Goal: Information Seeking & Learning: Learn about a topic

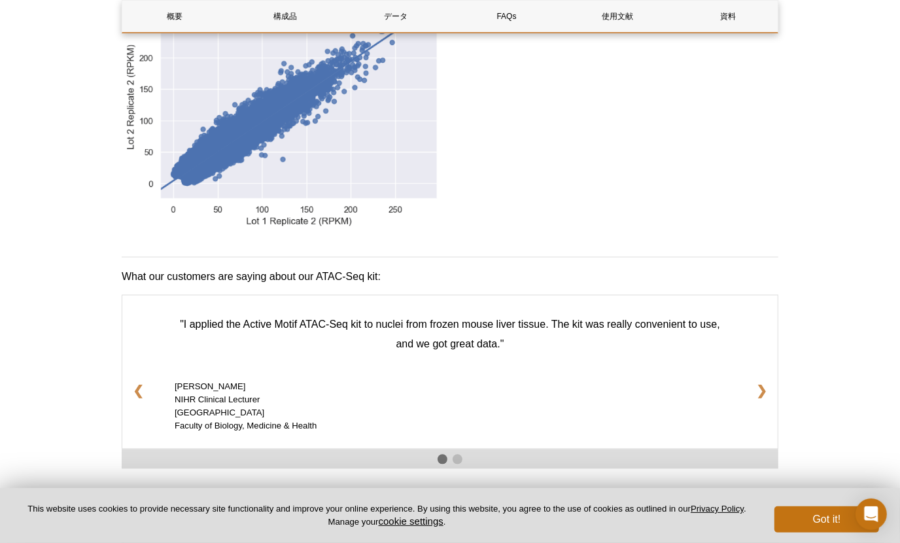
scroll to position [2044, 0]
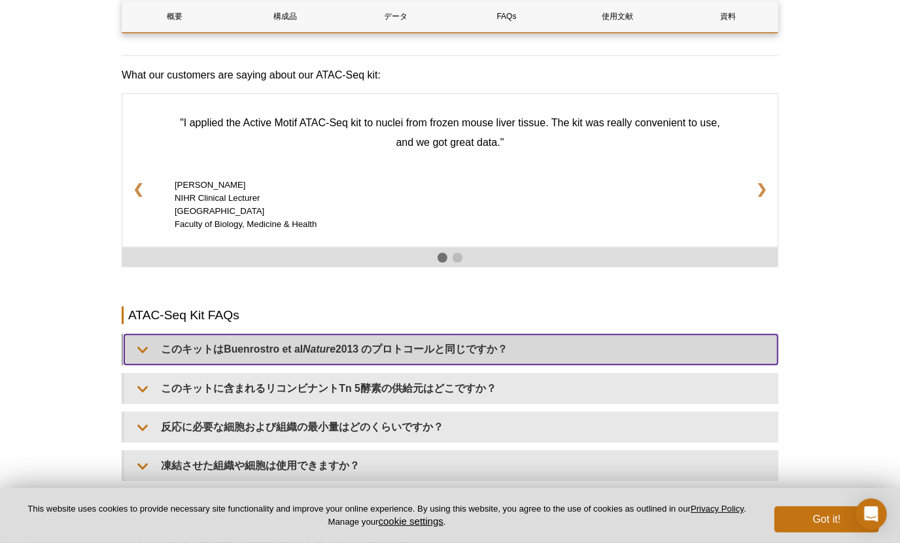
click at [479, 347] on summary "このキットは[PERSON_NAME] et al Nature 2013 のプロトコールと同じですか？" at bounding box center [450, 348] width 653 height 29
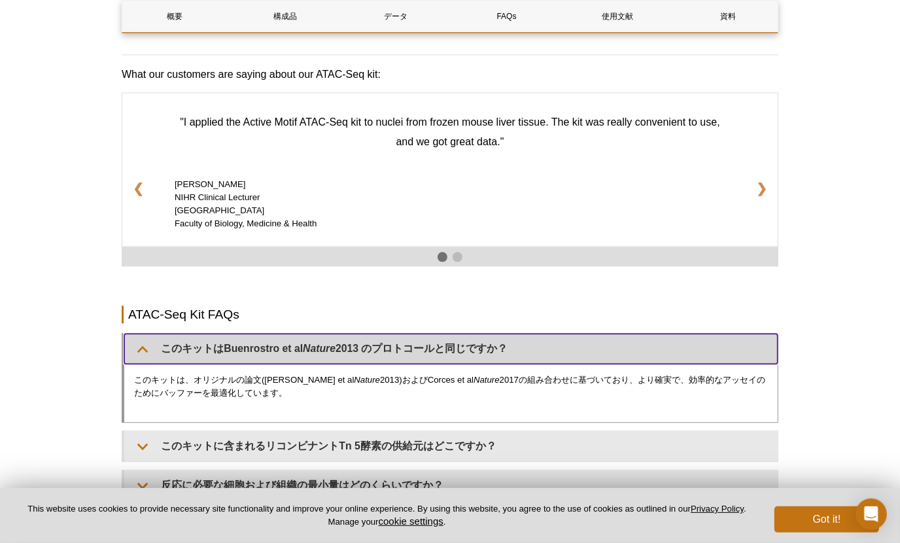
scroll to position [2126, 0]
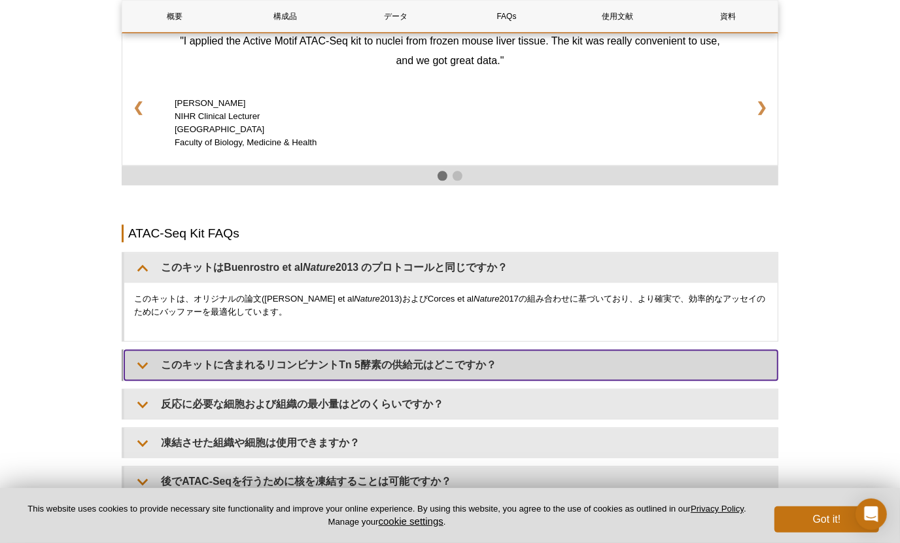
click at [469, 379] on summary "このキットに含まれるリコンビナントTn 5酵素の供給元はどこですか？" at bounding box center [450, 364] width 653 height 29
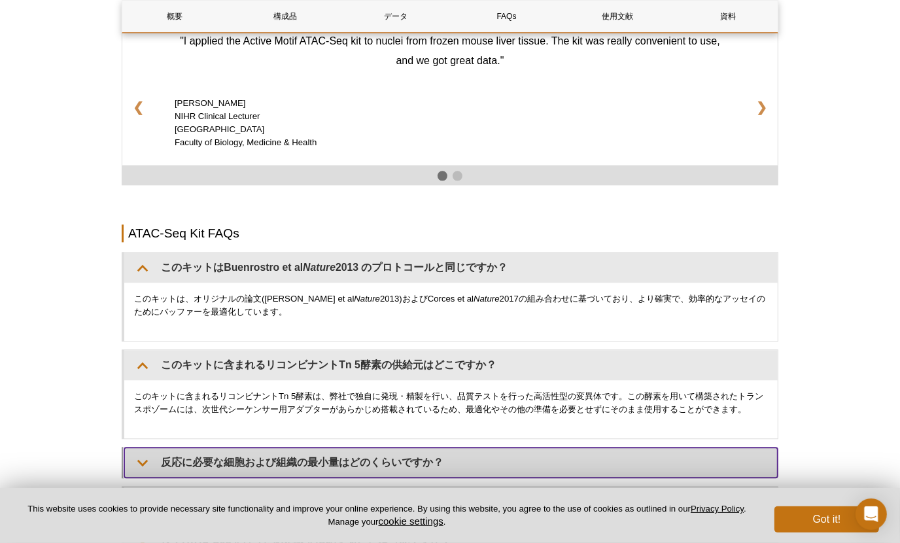
click at [468, 459] on summary "反応に必要な細胞および組織の最小量はどのくらいですか？" at bounding box center [450, 461] width 653 height 29
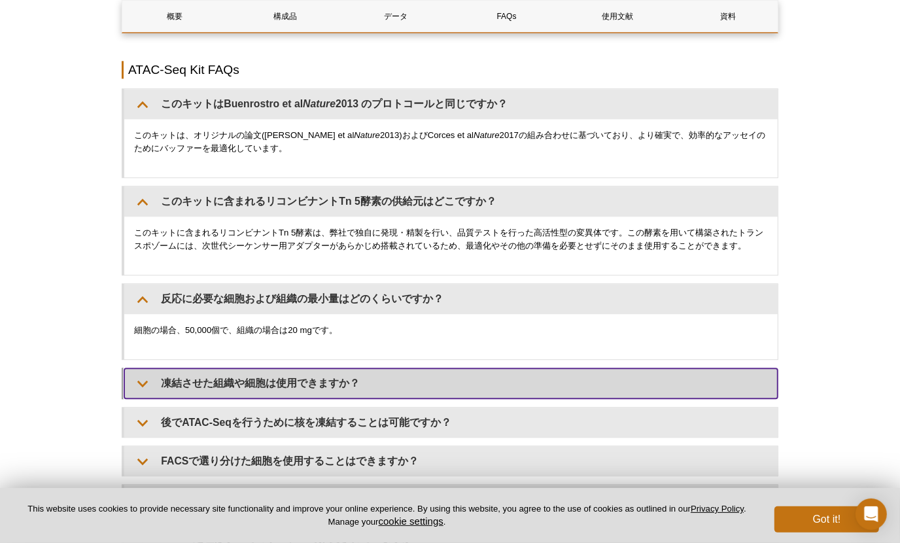
click at [476, 398] on summary "凍結させた組織や細胞は使用できますか？" at bounding box center [450, 382] width 653 height 29
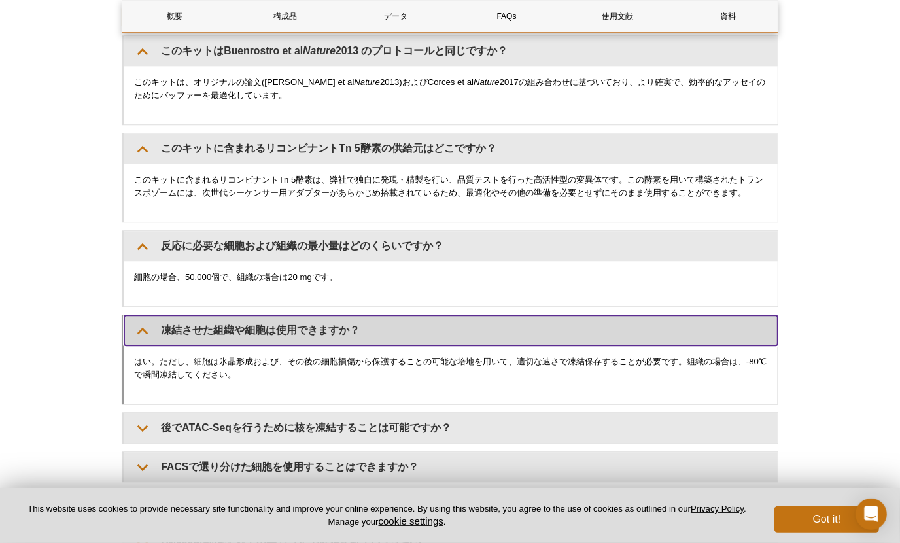
scroll to position [2371, 0]
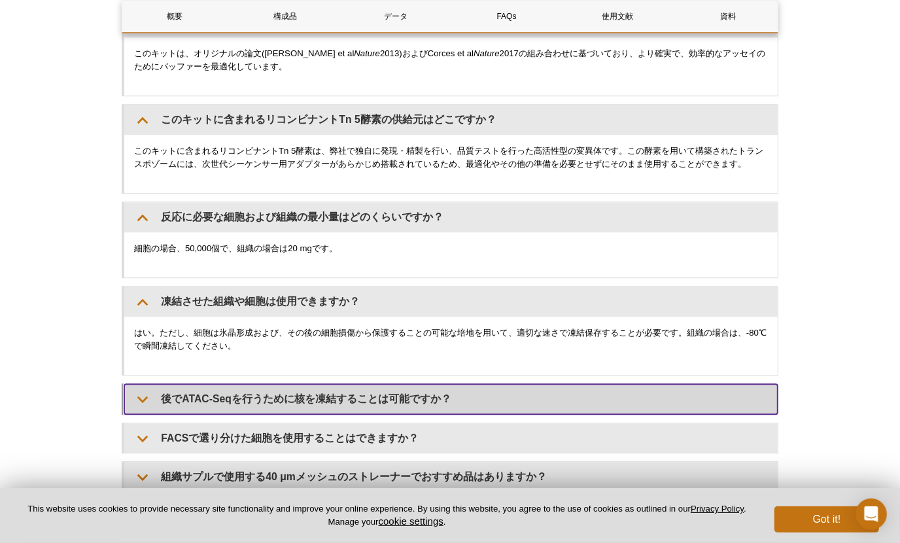
click at [384, 409] on summary "後でATAC-Seqを行うために核を凍結することは可能ですか？" at bounding box center [450, 398] width 653 height 29
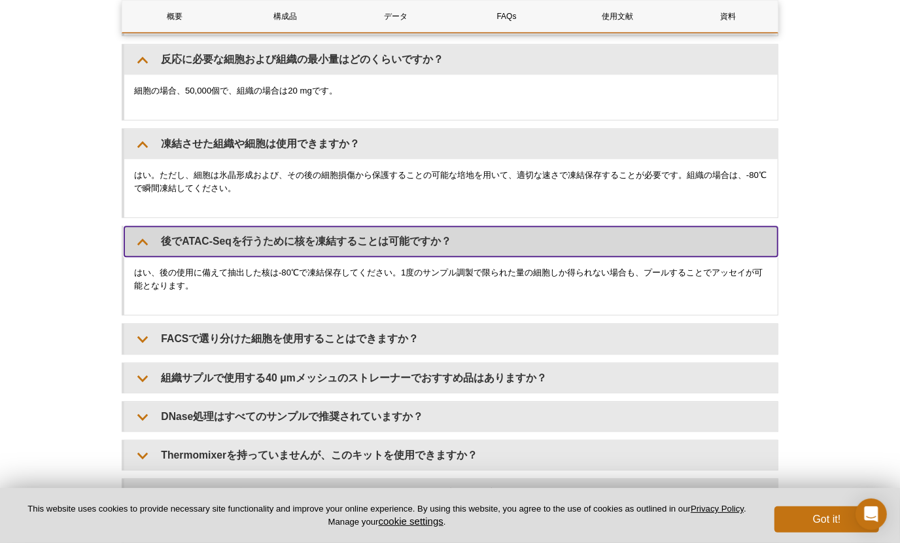
scroll to position [2535, 0]
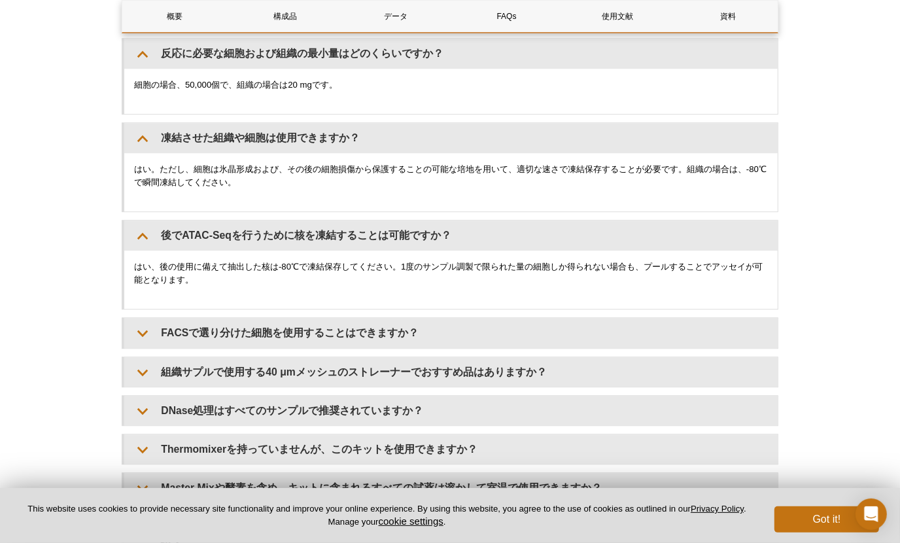
click at [381, 357] on div "このキットは[PERSON_NAME] et al Nature 2013 のプロトコールと同じですか？ このキットは、オリジナルの論文([PERSON_NA…" at bounding box center [450, 239] width 657 height 793
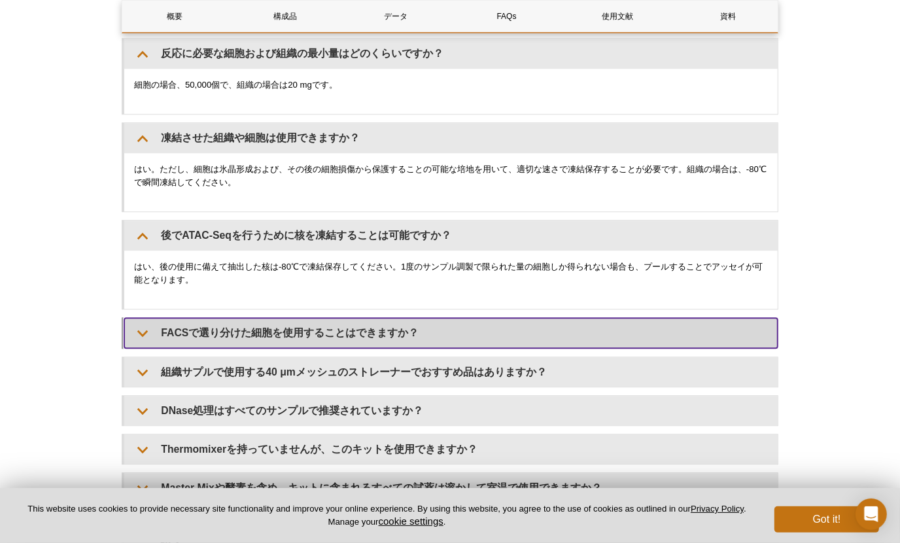
click at [377, 345] on summary "FACSで選り分けた細胞を使用することはできますか？" at bounding box center [450, 332] width 653 height 29
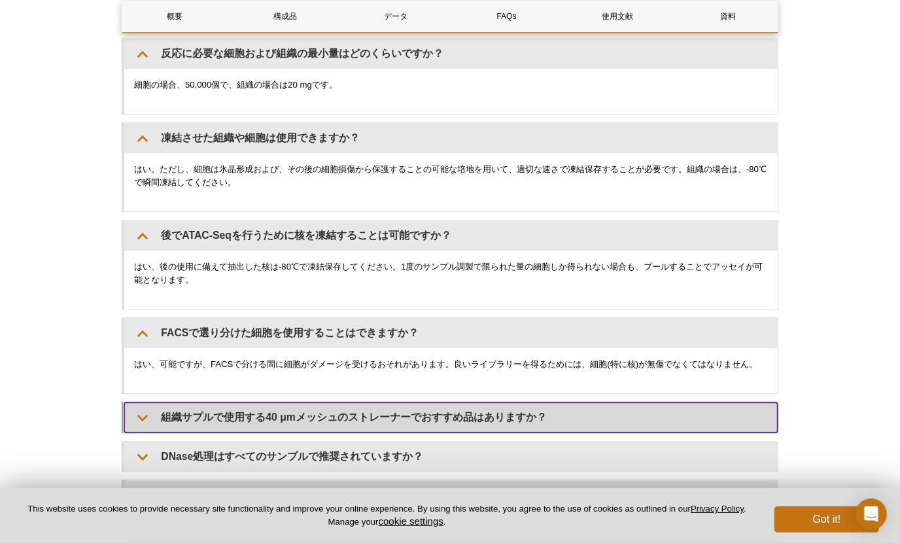
click at [368, 417] on summary "組織サプルで使用する40 μmメッシュのストレーナーでおすすめ品はありますか？" at bounding box center [450, 416] width 653 height 29
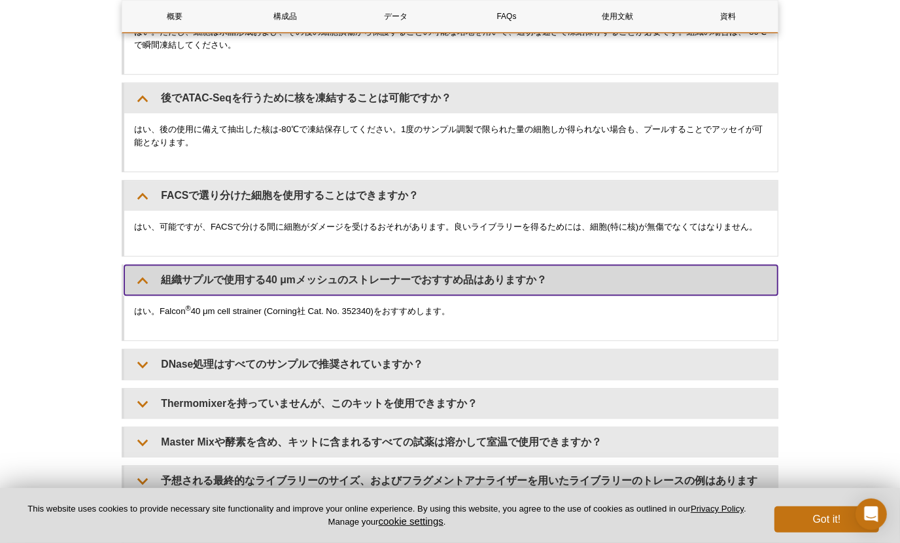
scroll to position [2698, 0]
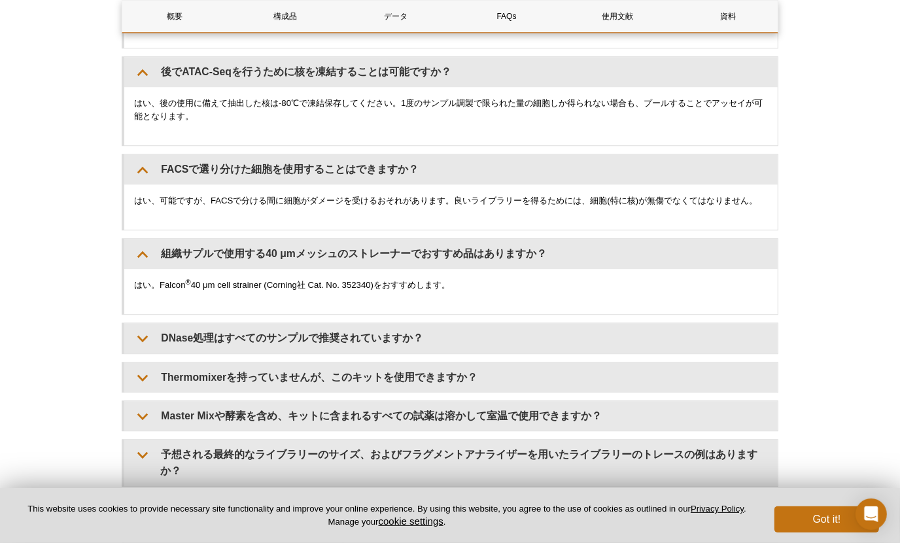
click at [365, 365] on div "このキットは[PERSON_NAME] et al Nature 2013 のプロトコールと同じですか？ このキットは、オリジナルの論文([PERSON_NA…" at bounding box center [450, 121] width 657 height 884
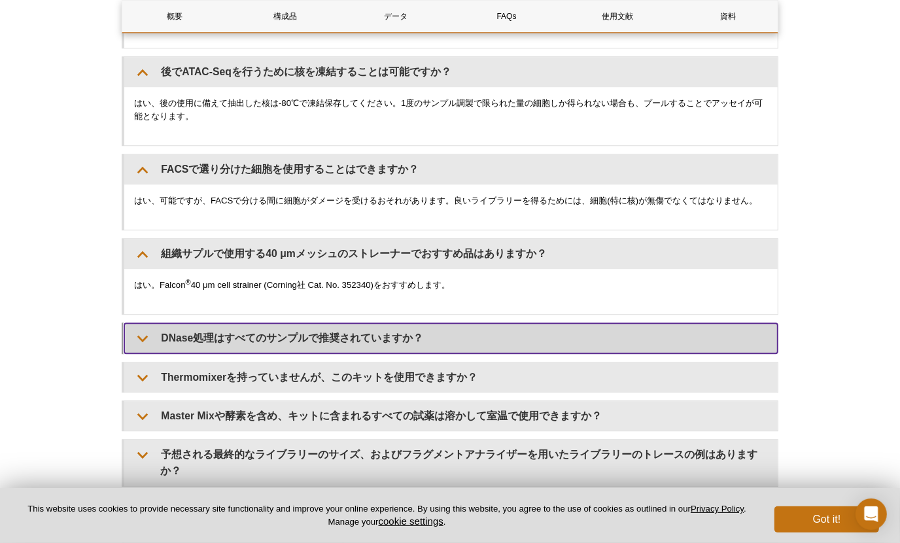
click at [368, 345] on summary "DNase処理はすべてのサンプルで推奨されていますか？" at bounding box center [450, 337] width 653 height 29
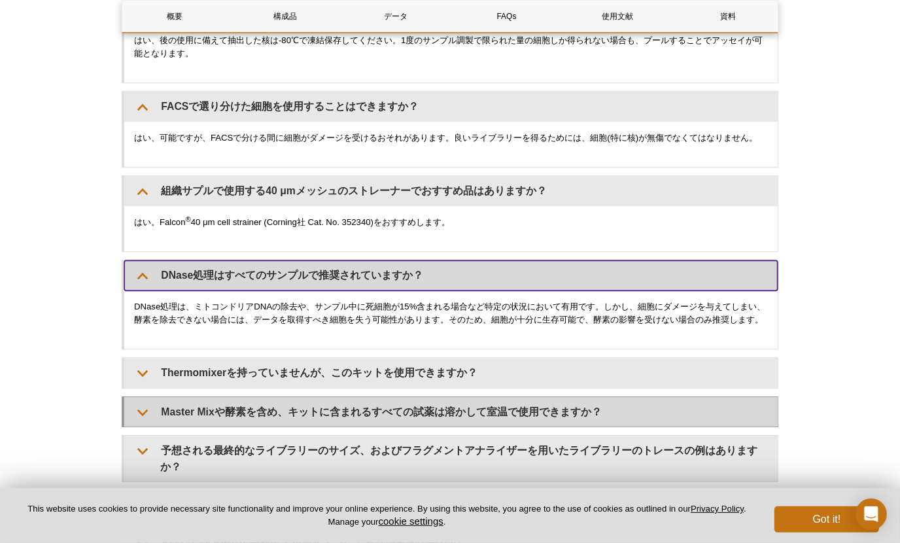
scroll to position [2780, 0]
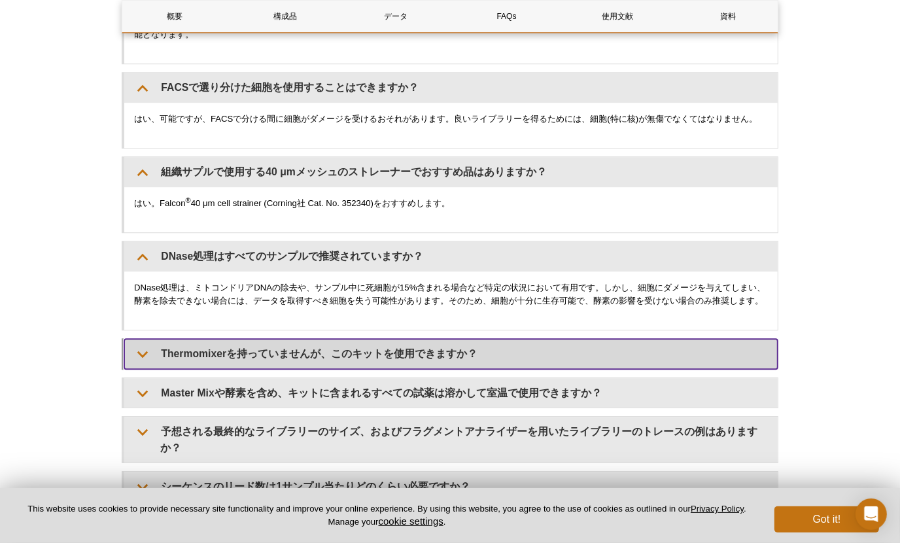
click at [362, 368] on summary "Thermomixerを持っていませんが、このキットを使用できますか？" at bounding box center [450, 353] width 653 height 29
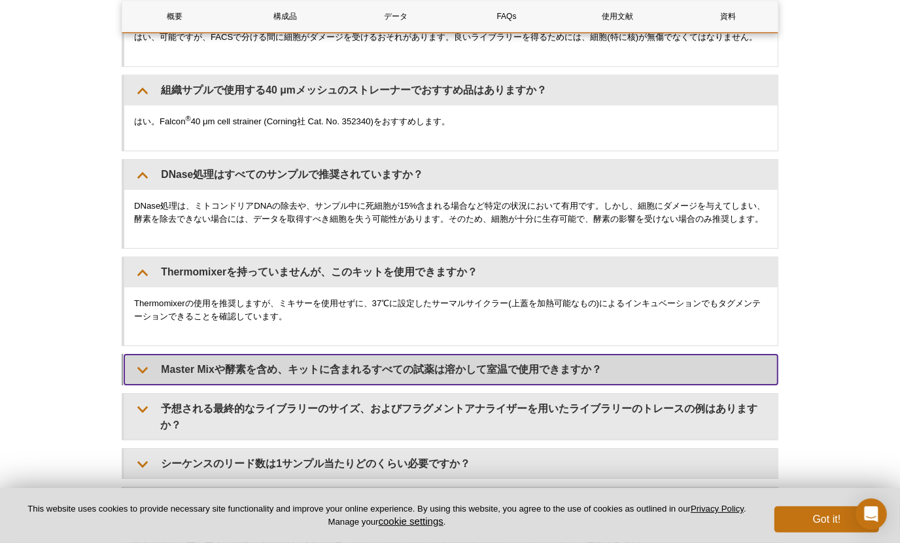
click at [368, 384] on summary "Master Mixや酵素を含め、キットに含まれるすべての試薬は溶かして室温で使用できますか？" at bounding box center [450, 369] width 653 height 29
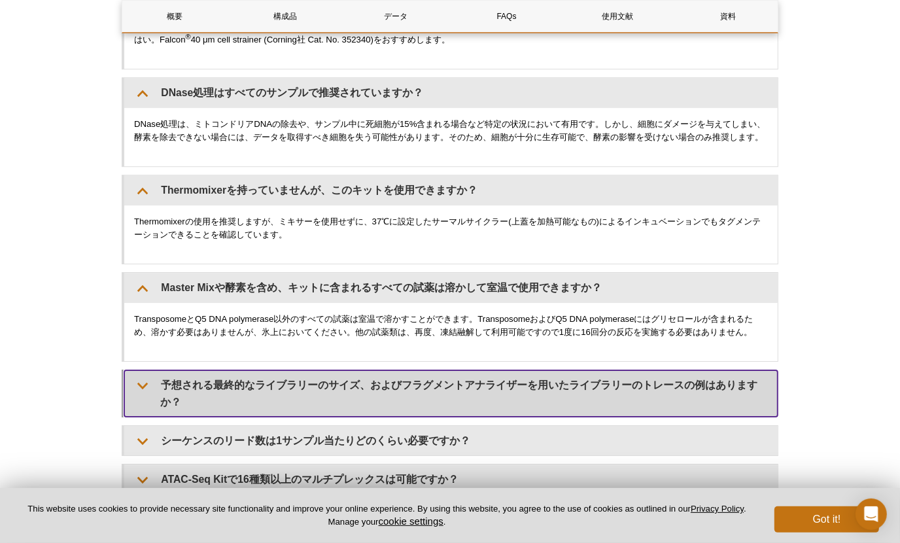
click at [366, 400] on summary "予想される最終的なライブラリーのサイズ、およびフラグメントアナライザーを用いたライブラリーのトレースの例はありますか？" at bounding box center [450, 393] width 653 height 46
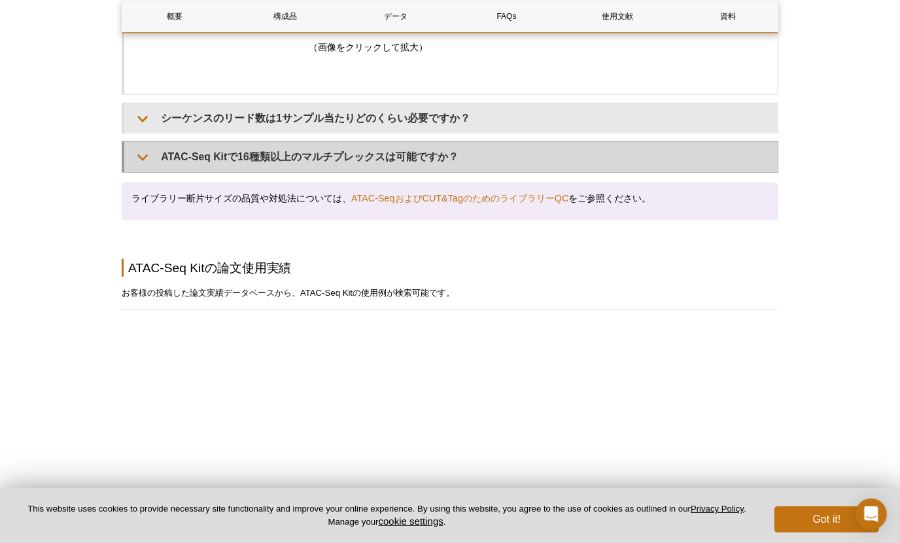
scroll to position [4170, 0]
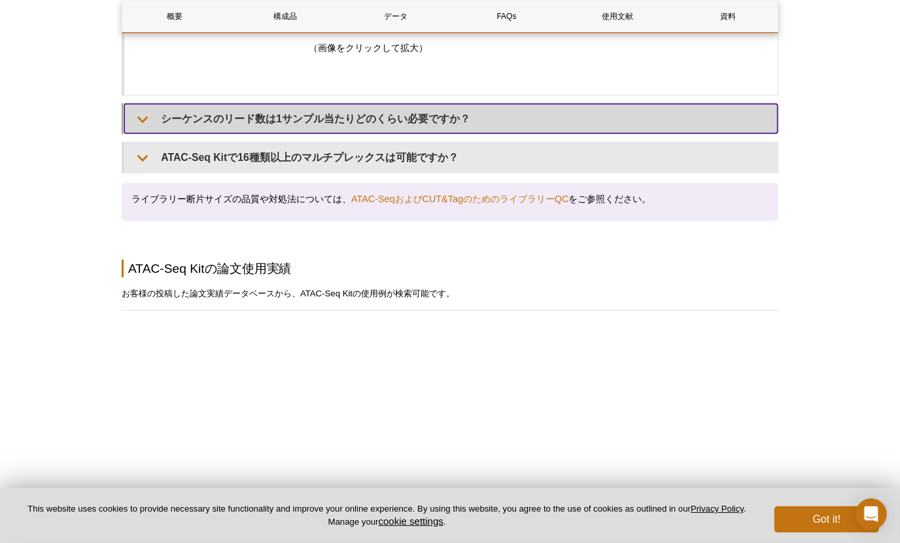
click at [547, 133] on summary "シーケンスのリード数は1サンプル当たりどのくらい必要ですか？" at bounding box center [450, 118] width 653 height 29
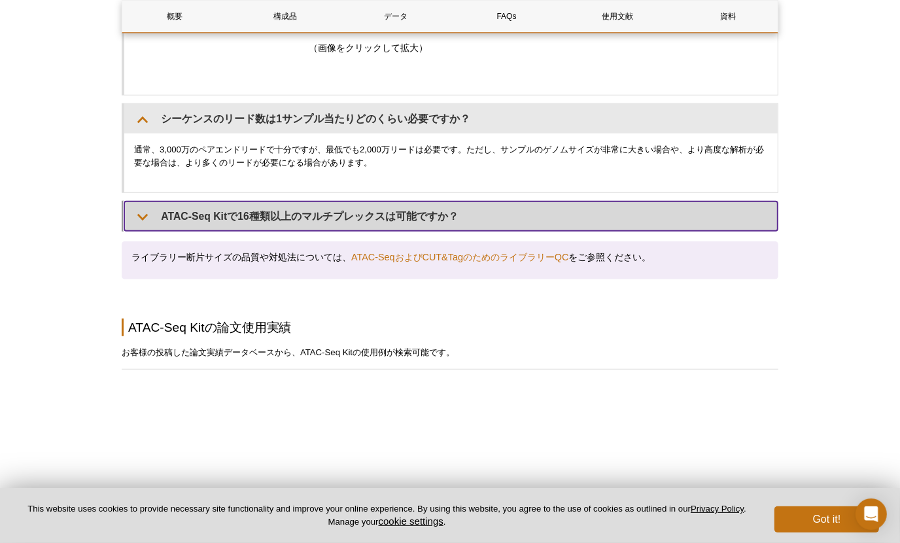
click at [498, 230] on summary "ATAC-Seq Kitで16種類以上のマルチプレックスは可能ですか？" at bounding box center [450, 215] width 653 height 29
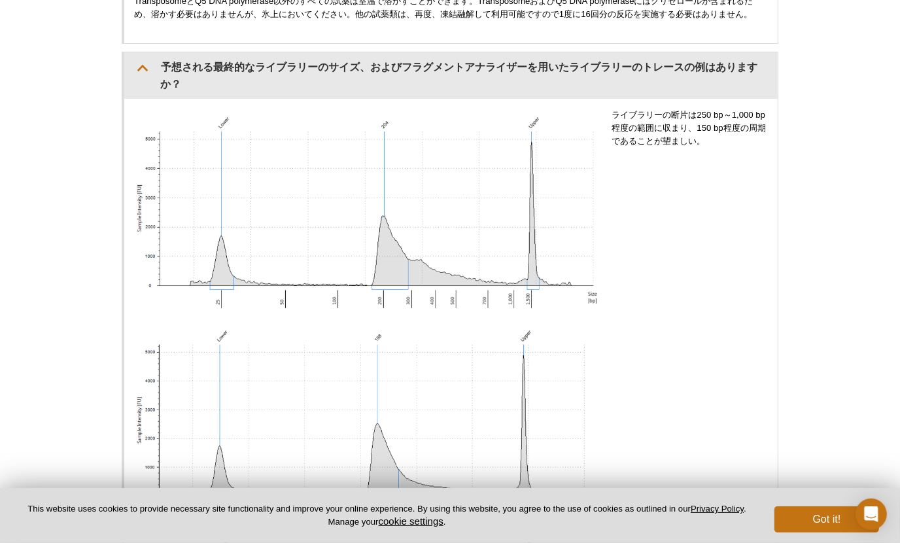
scroll to position [0, 0]
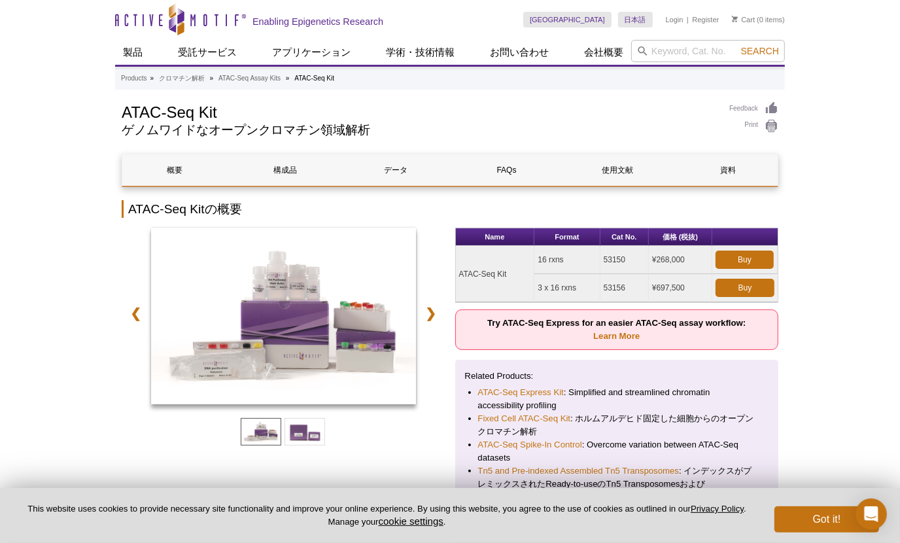
drag, startPoint x: 457, startPoint y: 271, endPoint x: 691, endPoint y: 256, distance: 235.4
click at [691, 256] on tr "ATAC-Seq Kit 16 rxns 53150 ¥268,000 Buy" at bounding box center [617, 260] width 322 height 28
copy tr "ATAC-Seq Kit 16 rxns 53150 ¥268,000"
